Goal: Transaction & Acquisition: Purchase product/service

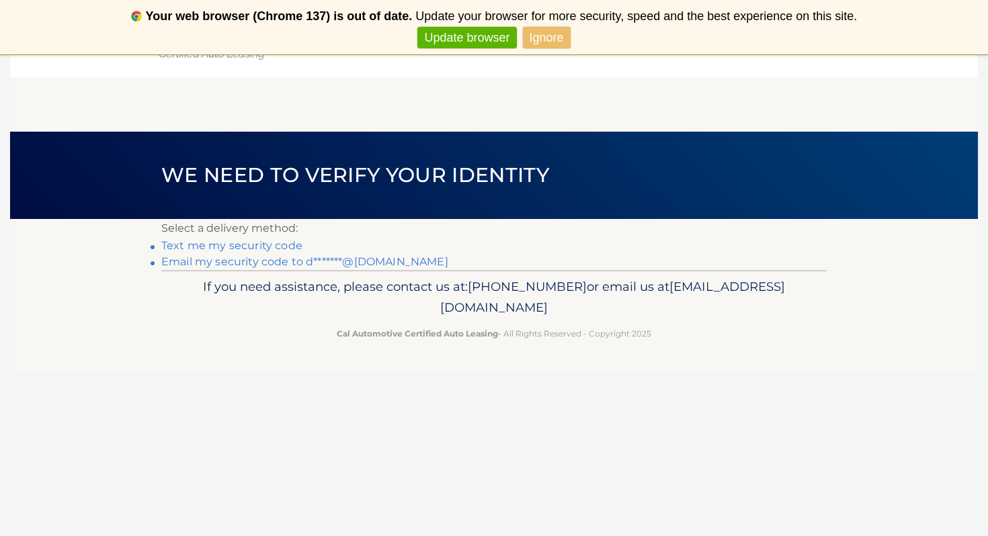
click at [171, 262] on link "Email my security code to d*******@gmail.com" at bounding box center [304, 261] width 287 height 13
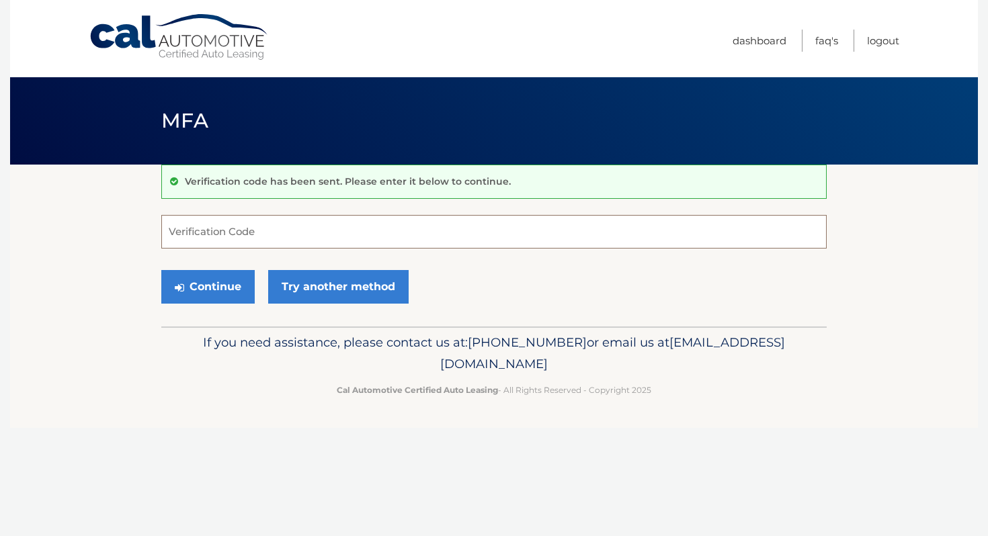
click at [175, 229] on input "Verification Code" at bounding box center [494, 232] width 666 height 34
type input "237033"
click at [208, 288] on button "Continue" at bounding box center [207, 287] width 93 height 34
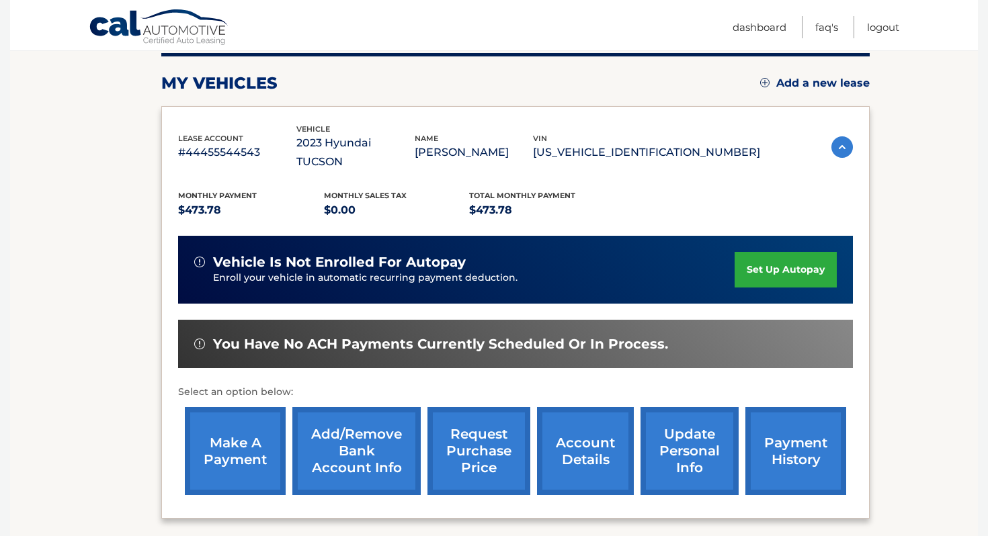
scroll to position [176, 0]
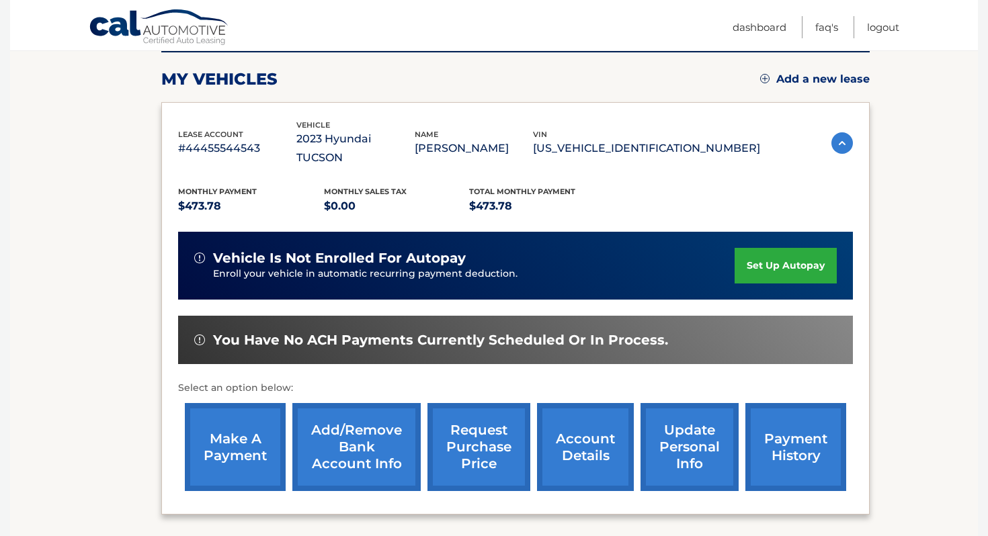
click at [216, 421] on link "make a payment" at bounding box center [235, 447] width 101 height 88
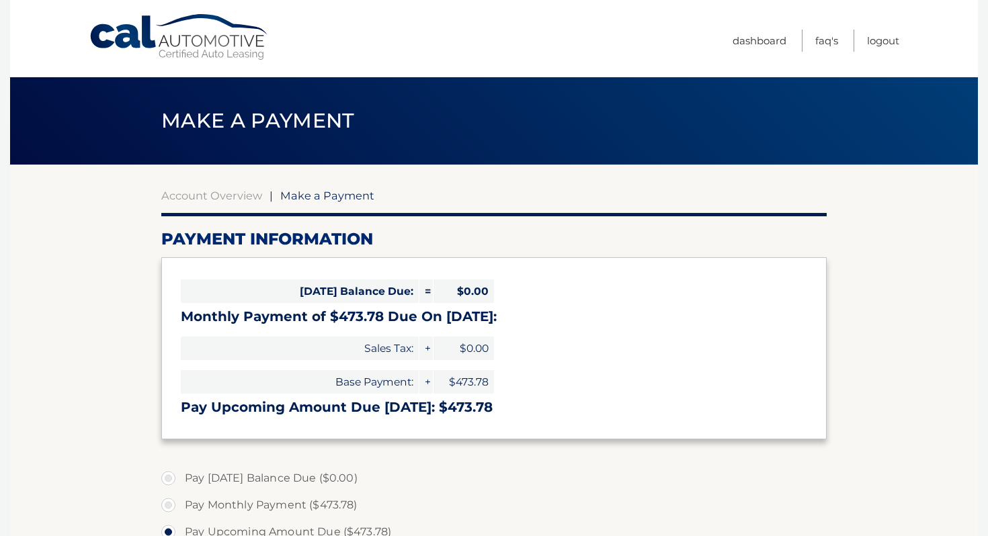
select select "MzA0NzVlNzctNzAzYi00NTU3LWJlZjEtYmQzNGMyMzNmZTVl"
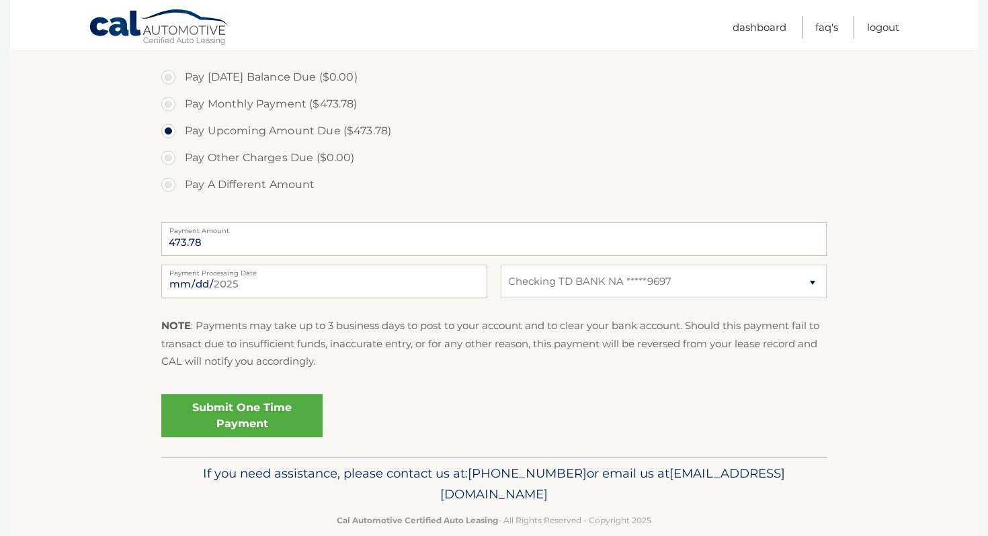
scroll to position [424, 0]
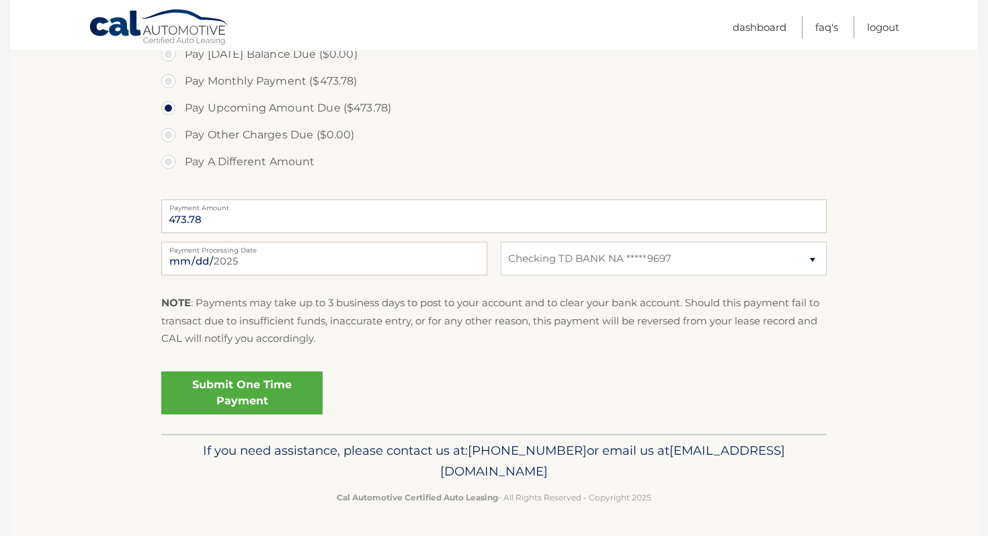
click at [233, 389] on link "Submit One Time Payment" at bounding box center [241, 393] width 161 height 43
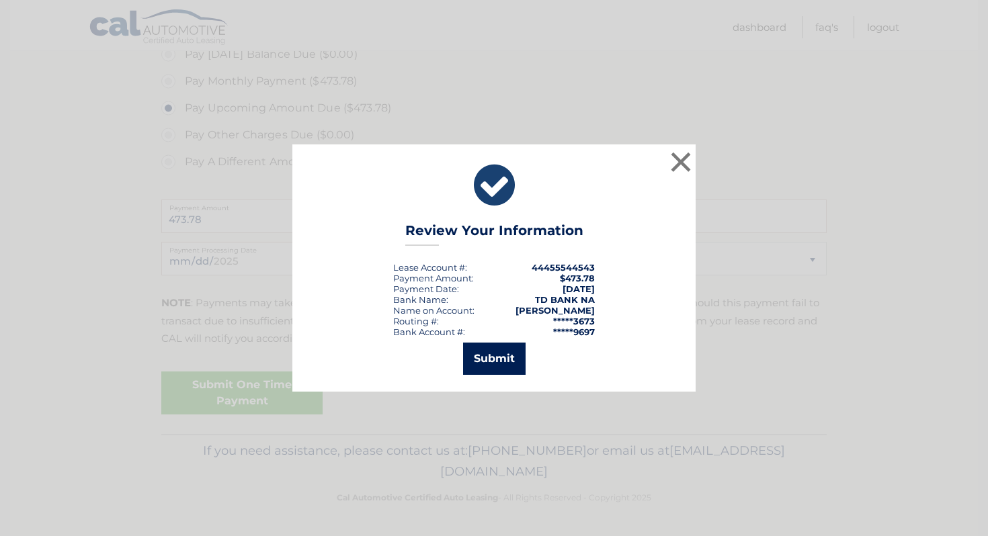
click at [489, 360] on button "Submit" at bounding box center [494, 359] width 63 height 32
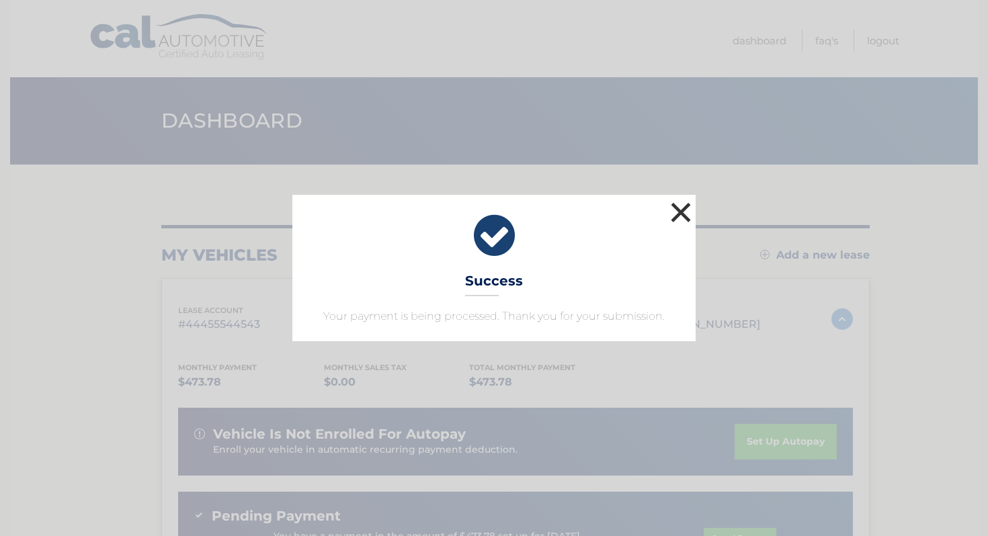
click at [676, 214] on button "×" at bounding box center [681, 212] width 27 height 27
